Goal: Information Seeking & Learning: Check status

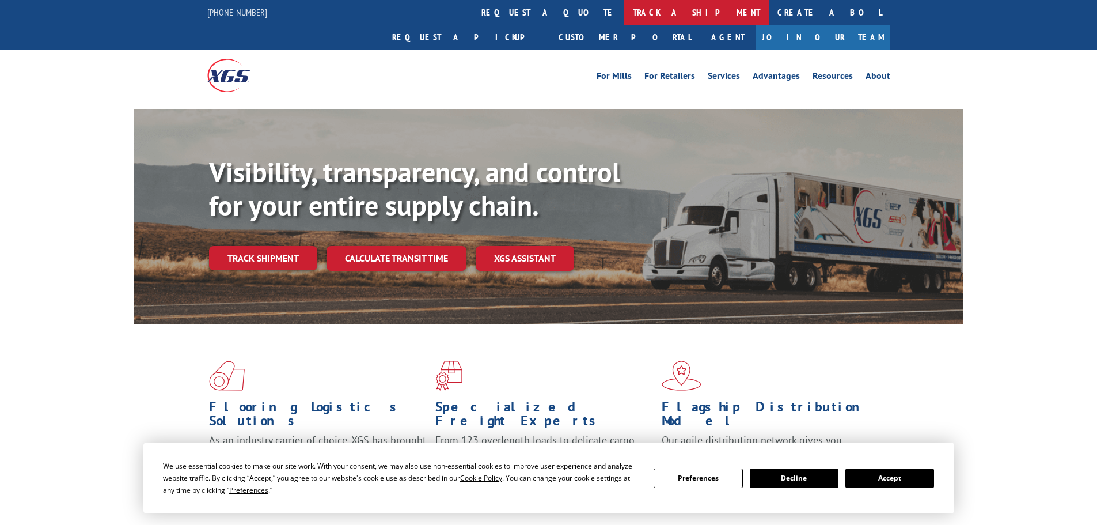
click at [624, 13] on link "track a shipment" at bounding box center [696, 12] width 145 height 25
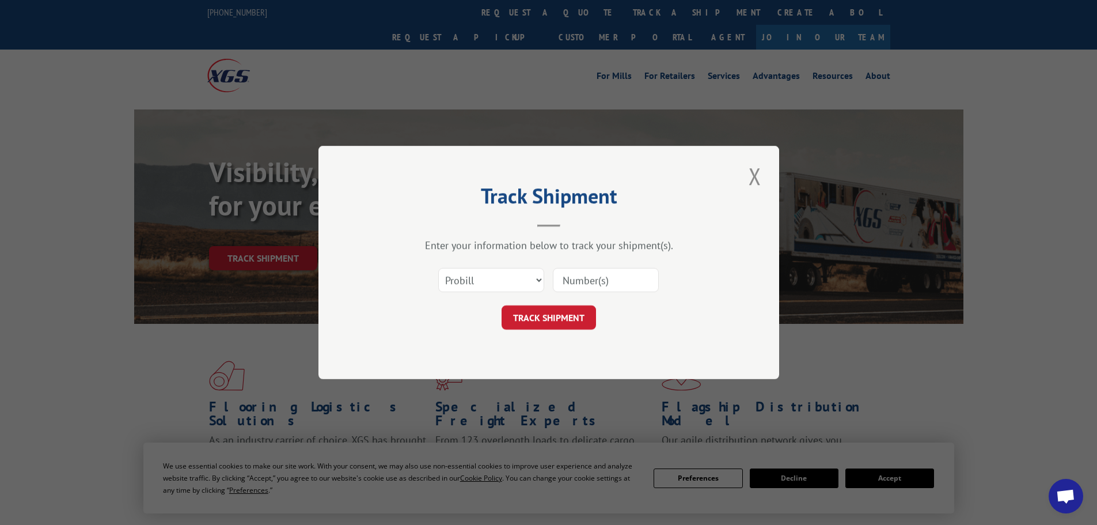
click at [578, 286] on input at bounding box center [606, 280] width 106 height 24
paste input "17455796"
type input "17455796"
click at [537, 322] on button "TRACK SHIPMENT" at bounding box center [548, 317] width 94 height 24
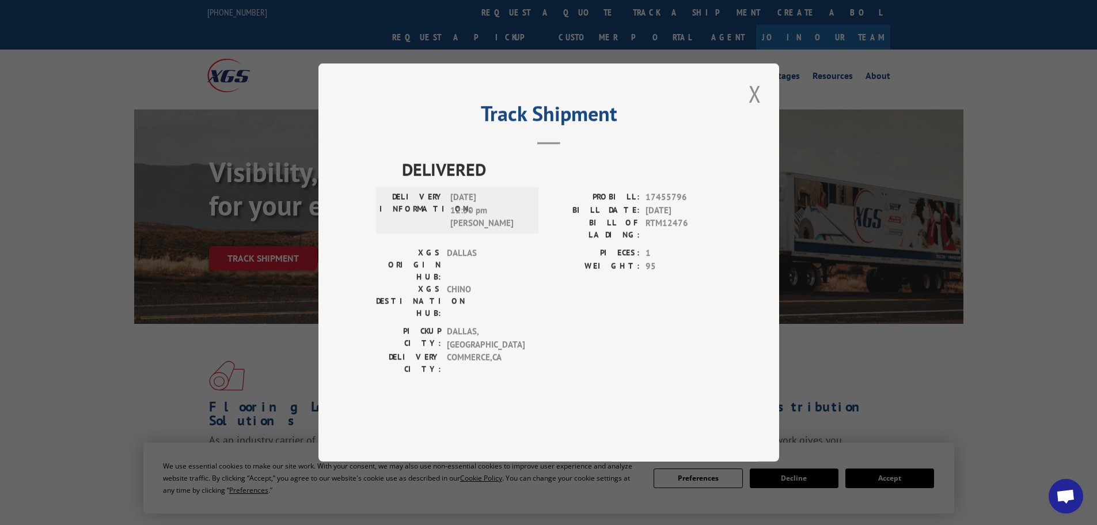
drag, startPoint x: 455, startPoint y: 229, endPoint x: 523, endPoint y: 229, distance: 68.5
click at [523, 229] on span "[DATE] 12:50 pm [PERSON_NAME]" at bounding box center [489, 210] width 78 height 39
click at [537, 284] on div "XGS ORIGIN HUB: DALLAS XGS DESTINATION HUB: CHINO PIECES: 1 WEIGHT: 95" at bounding box center [548, 285] width 345 height 78
click at [754, 109] on button "Close modal" at bounding box center [755, 94] width 20 height 32
